Goal: Transaction & Acquisition: Download file/media

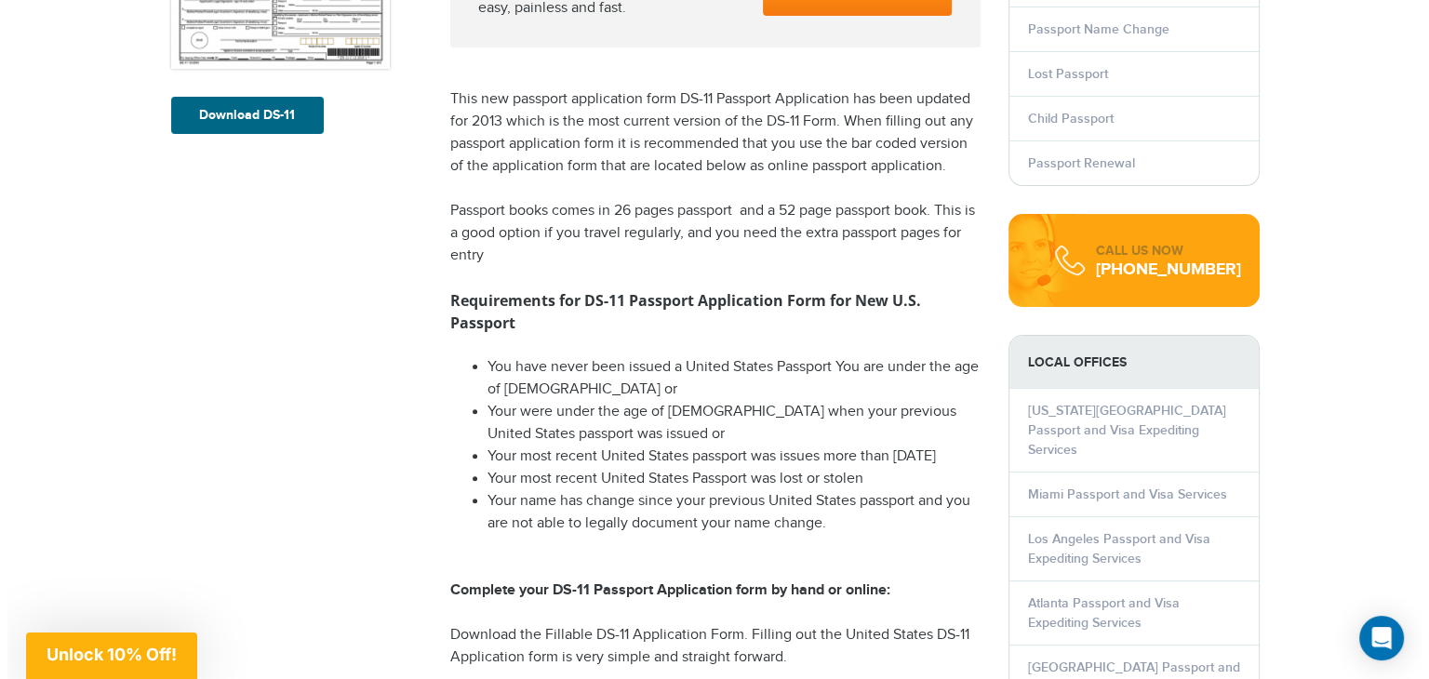
scroll to position [486, 0]
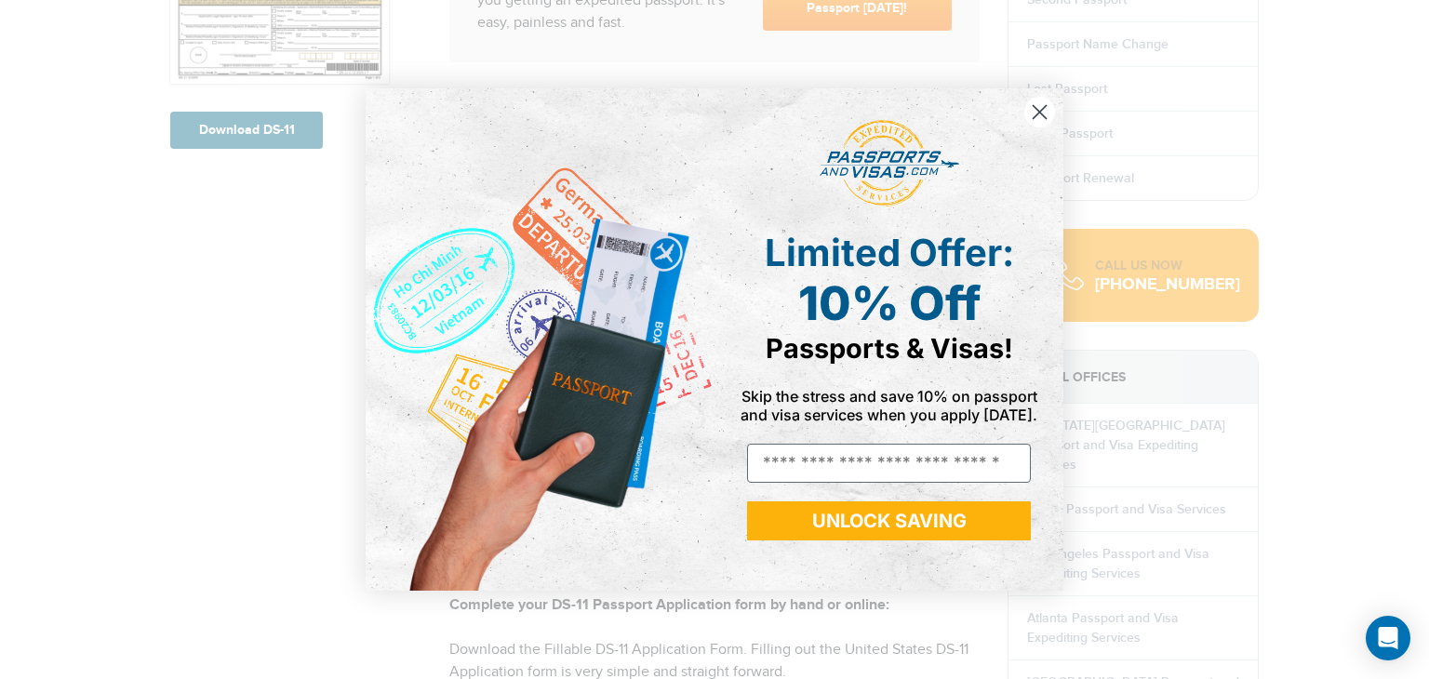
drag, startPoint x: 1419, startPoint y: 324, endPoint x: 1404, endPoint y: 124, distance: 200.6
click at [1034, 106] on icon "Close dialog" at bounding box center [1039, 112] width 13 height 13
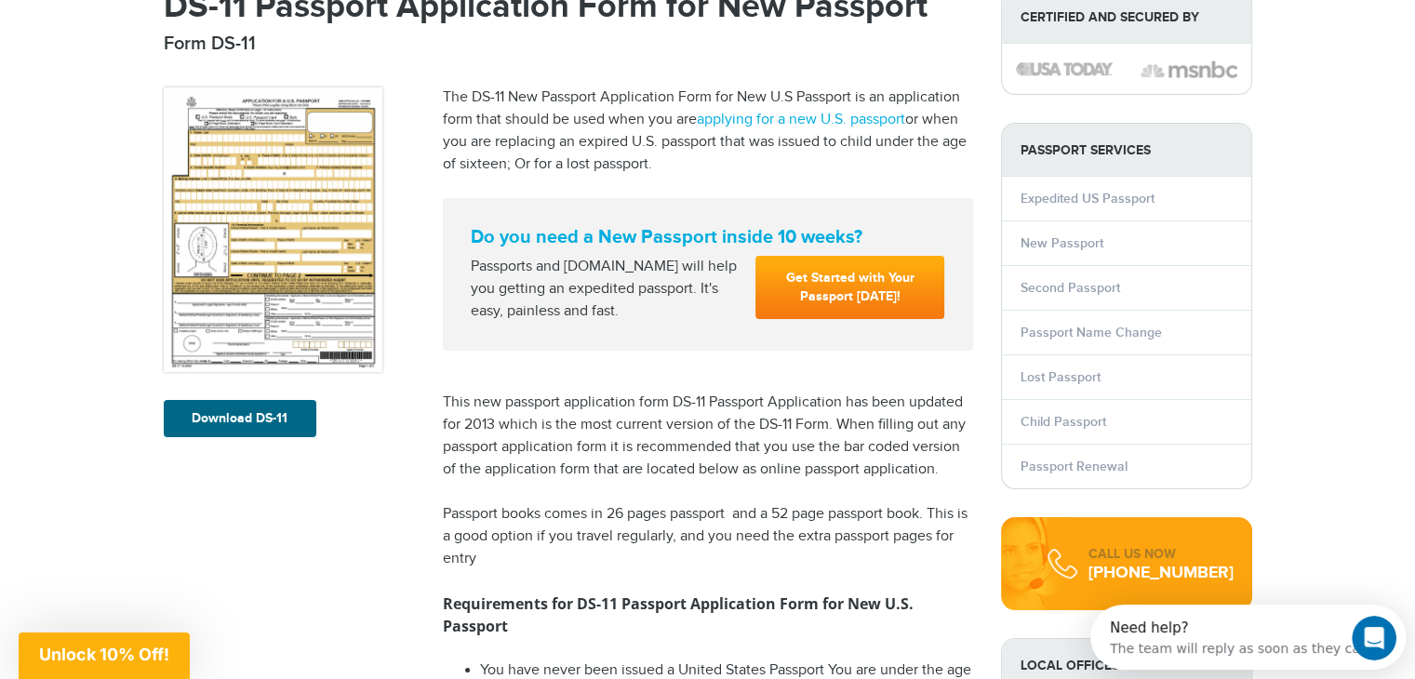
scroll to position [193, 0]
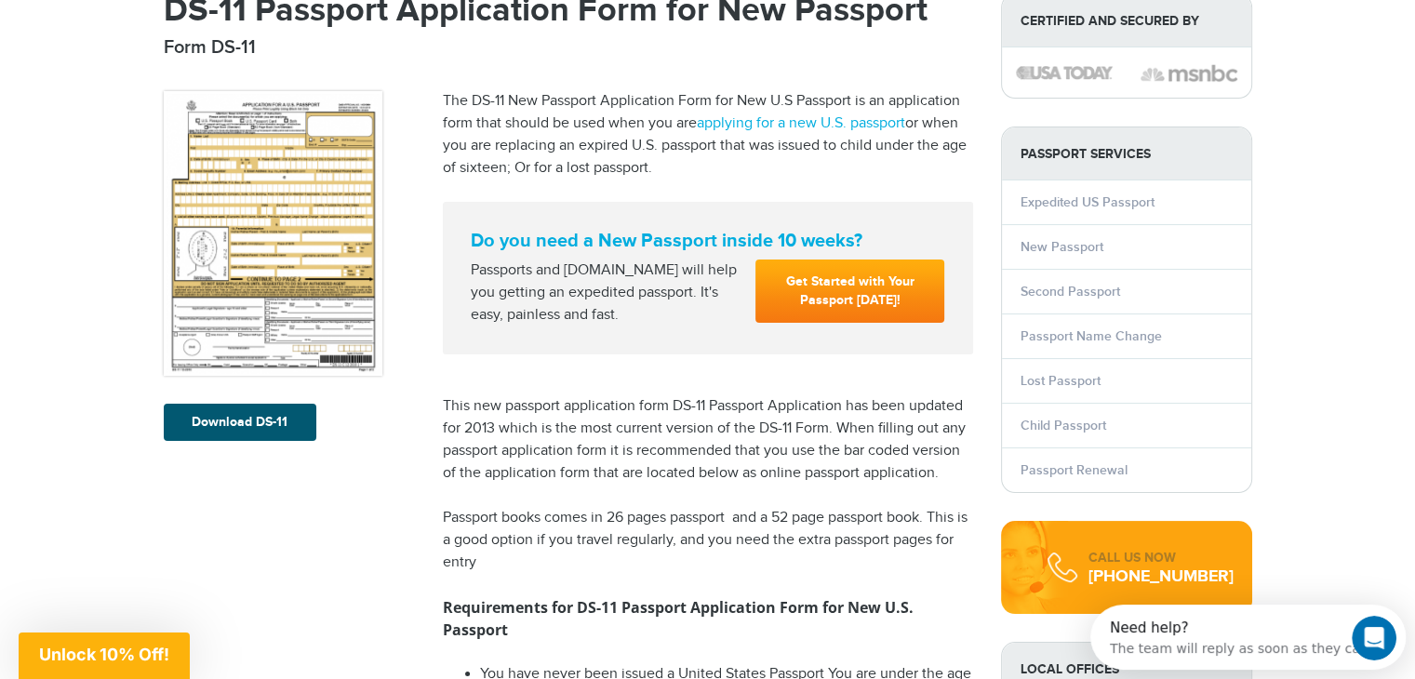
click at [238, 420] on link "Download DS-11" at bounding box center [240, 422] width 153 height 37
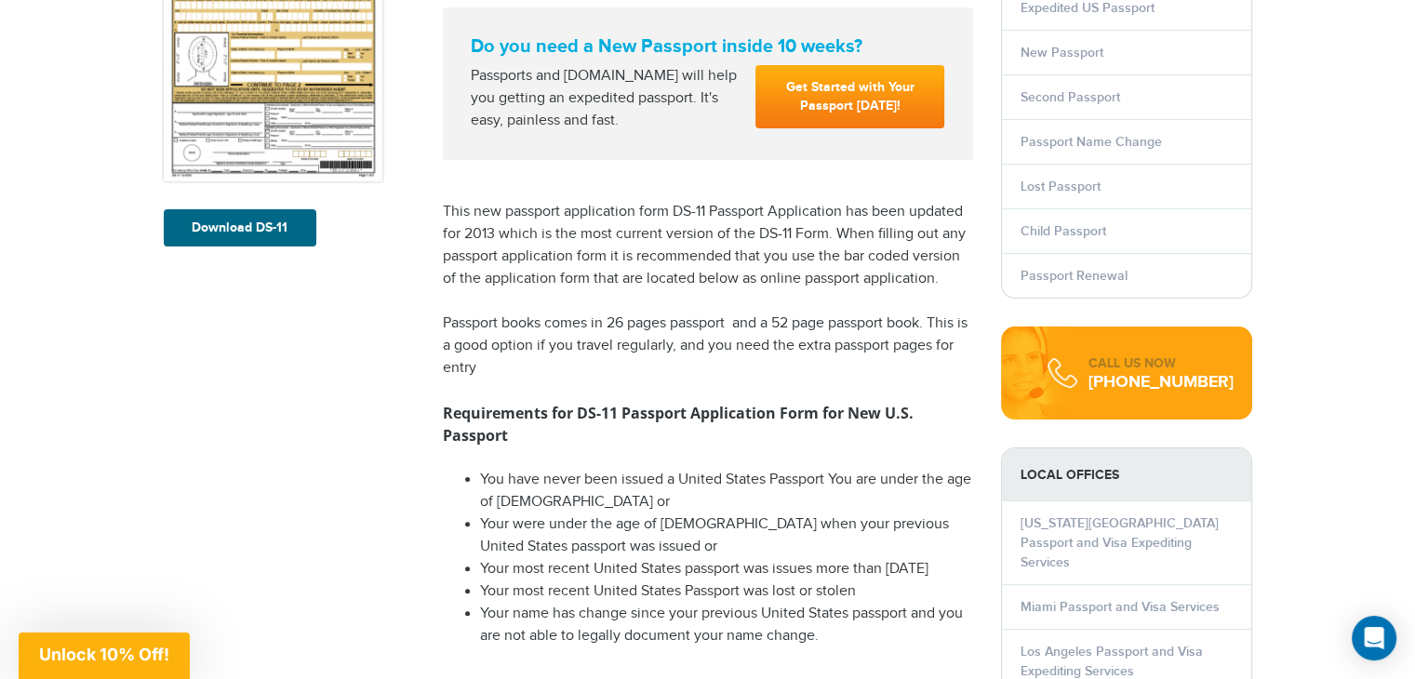
scroll to position [384, 0]
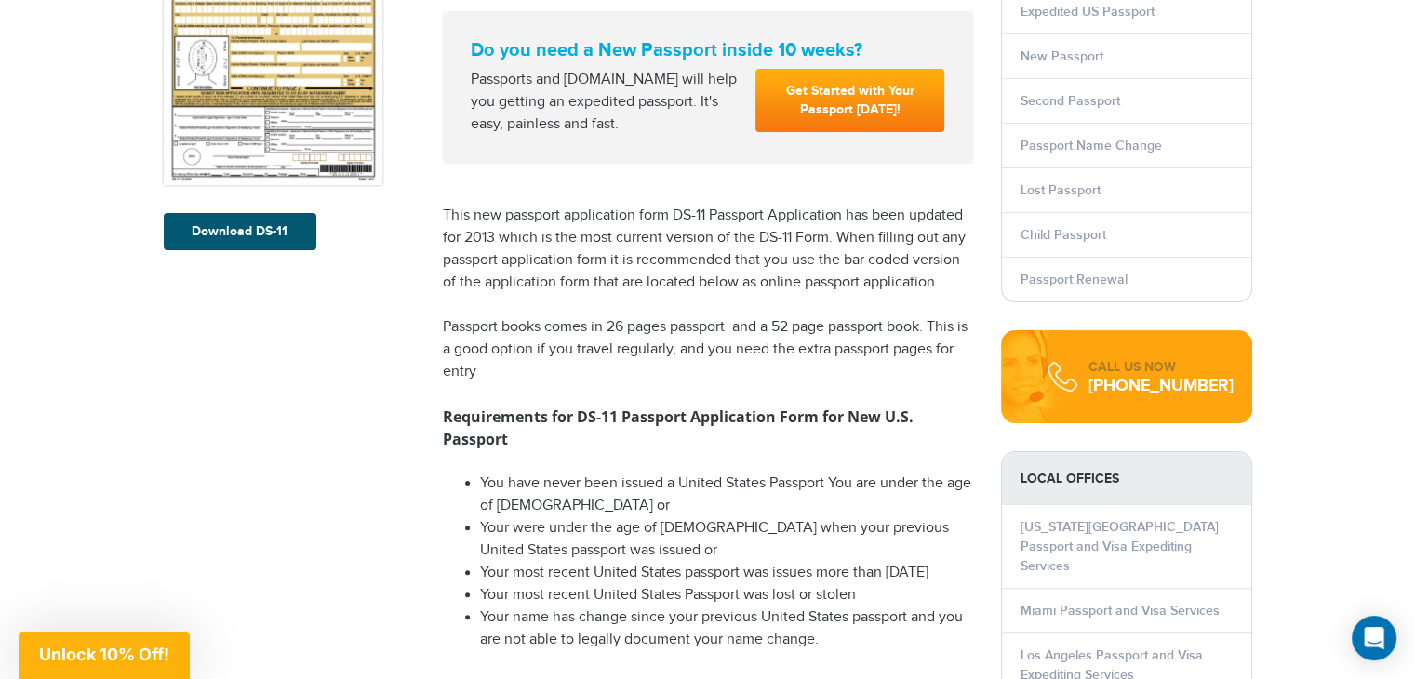
click at [239, 228] on link "Download DS-11" at bounding box center [240, 231] width 153 height 37
